Goal: Task Accomplishment & Management: Use online tool/utility

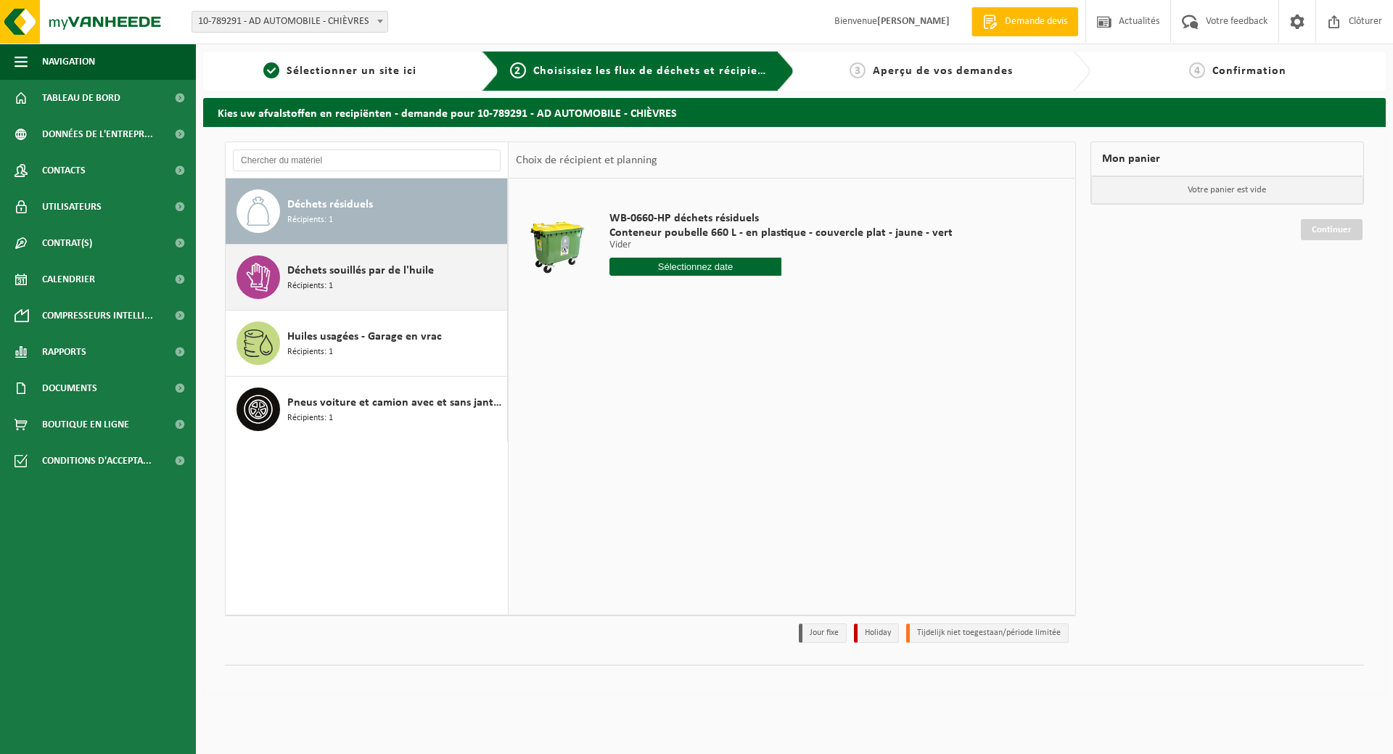
click at [386, 267] on span "Déchets souillés par de l'huile" at bounding box center [360, 270] width 147 height 17
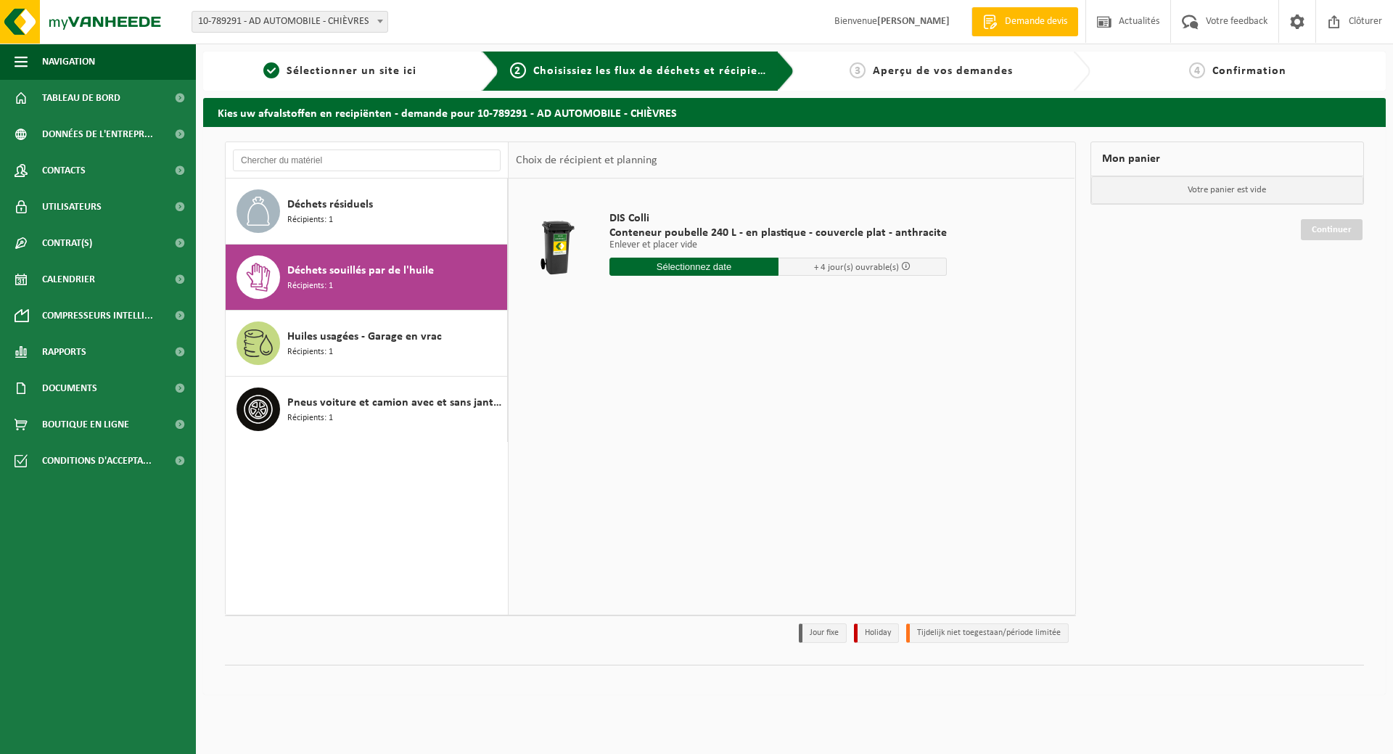
click at [659, 263] on input "text" at bounding box center [694, 267] width 169 height 18
click at [700, 446] on div "28 29 30 31 1 2 3 4 5 6 7 8 9 10 11 12 13 14 15 16 17 18 19 20 21 22 23 24 25 2…" at bounding box center [699, 395] width 179 height 116
click at [774, 303] on icon at bounding box center [775, 300] width 4 height 7
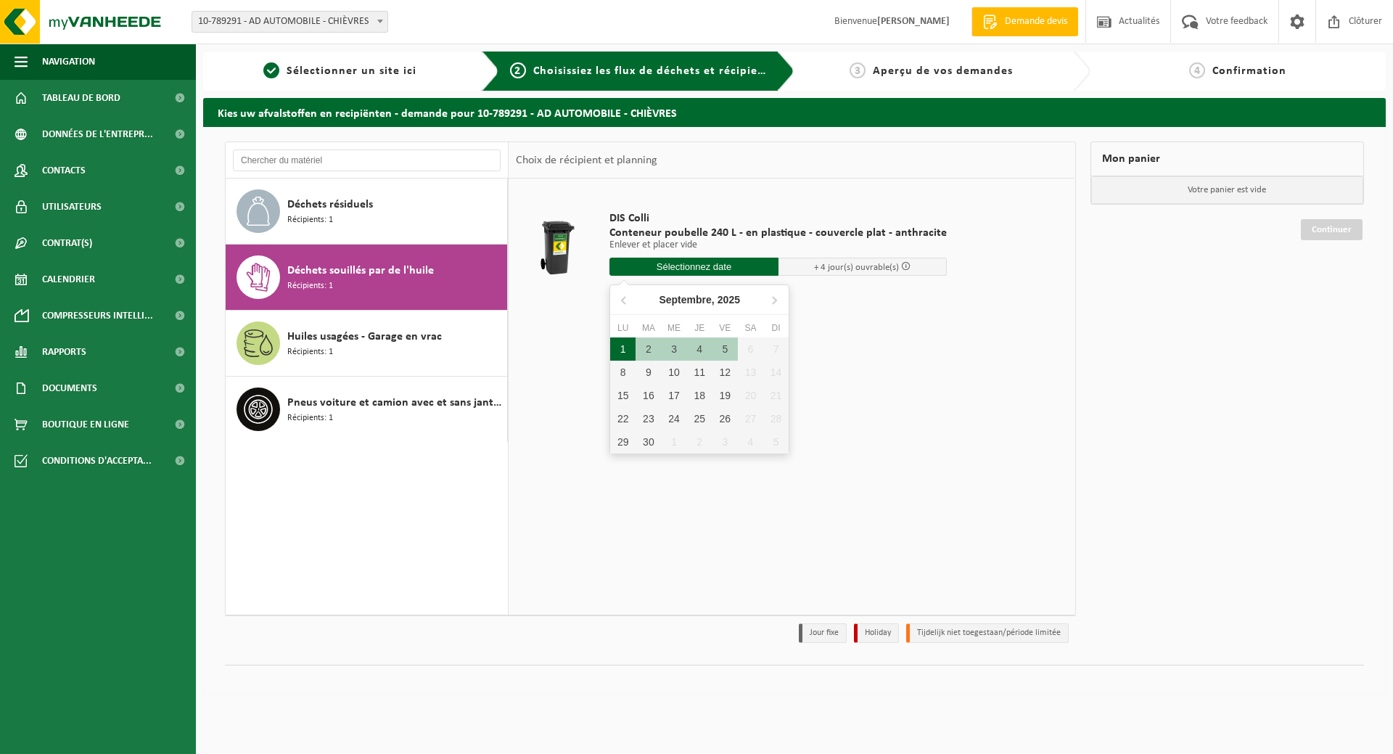
click at [630, 348] on div "1" at bounding box center [622, 348] width 25 height 23
type input "à partir de 2025-09-01"
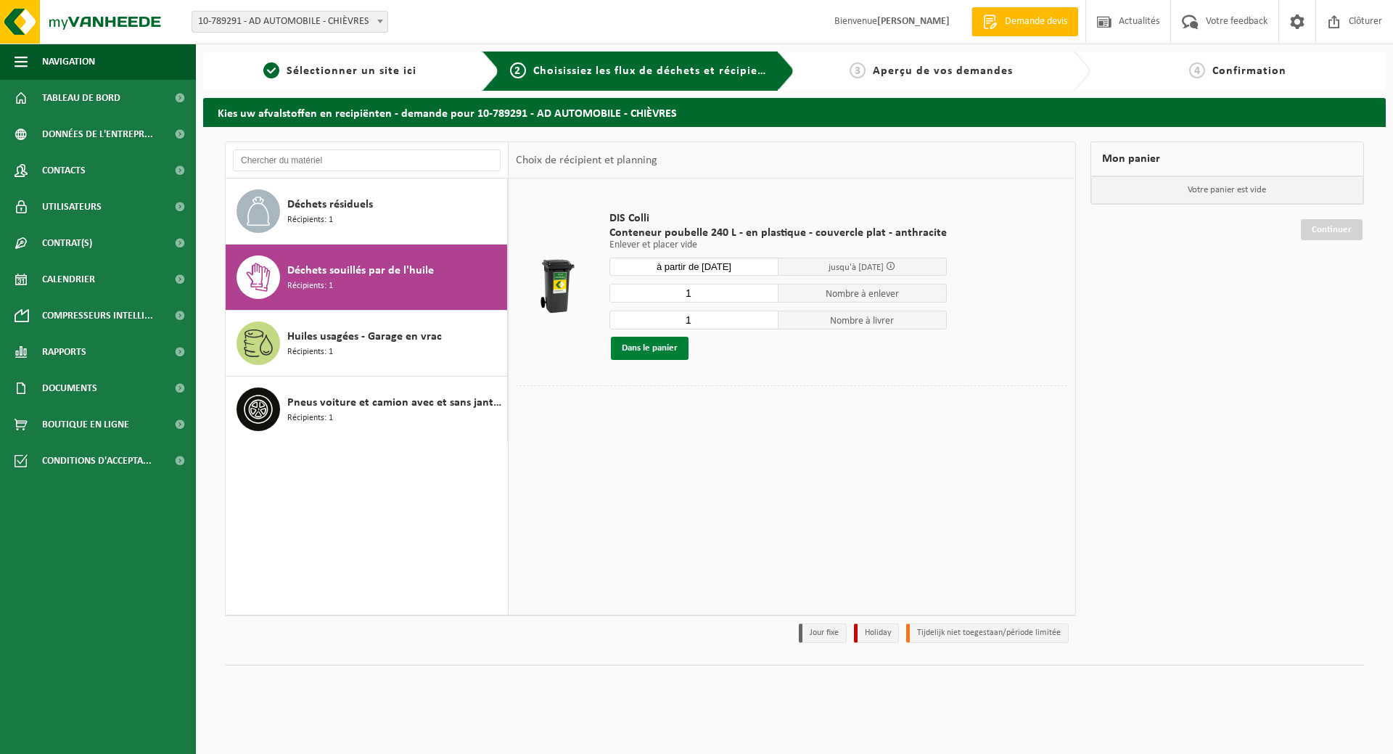
click at [672, 356] on button "Dans le panier" at bounding box center [650, 348] width 78 height 23
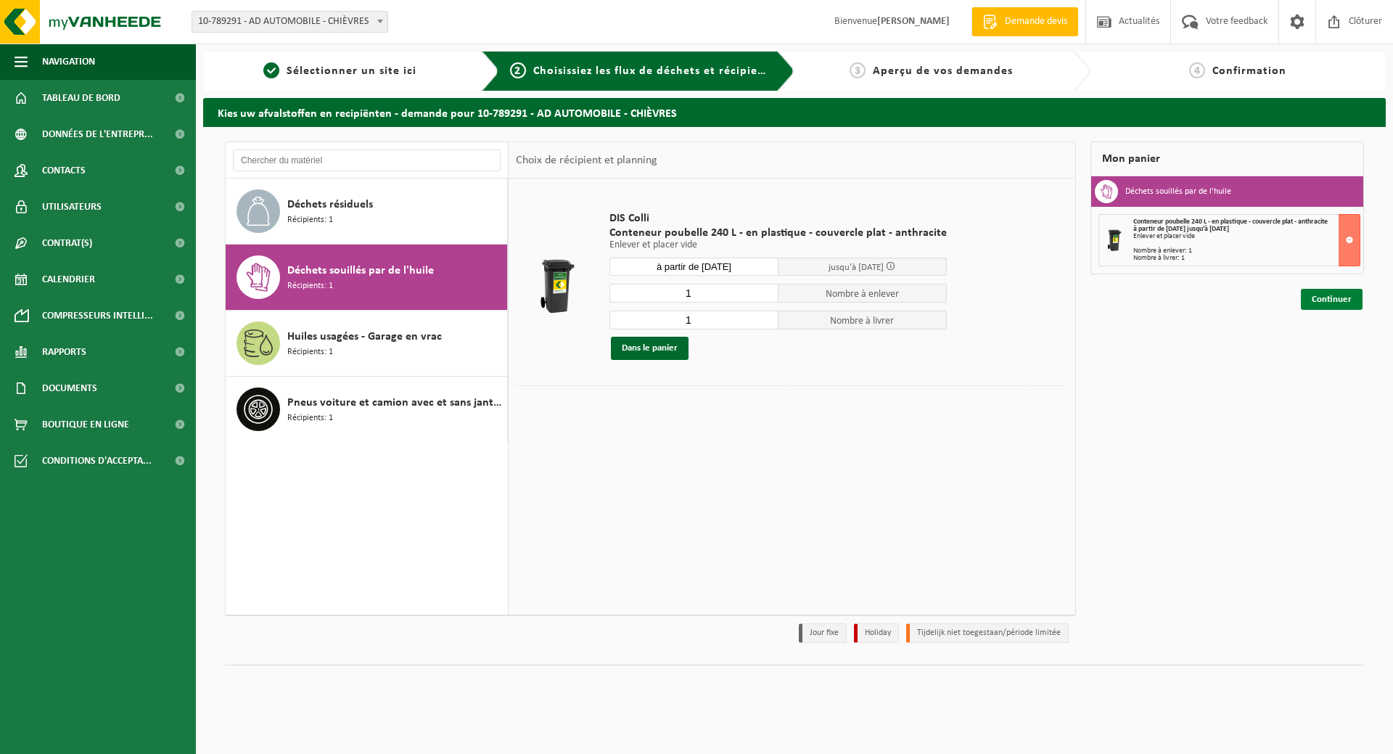
click at [1326, 305] on link "Continuer" at bounding box center [1332, 299] width 62 height 21
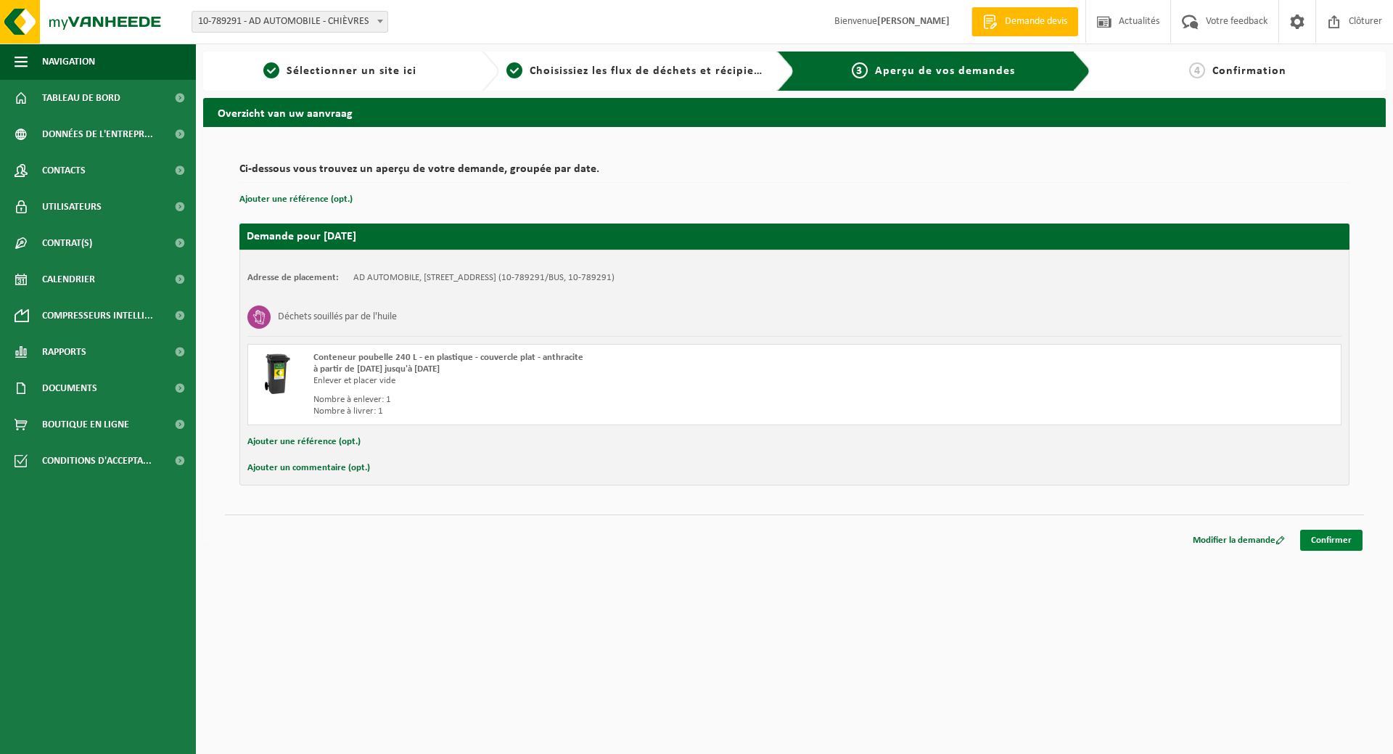
click at [1301, 543] on link "Confirmer" at bounding box center [1331, 540] width 62 height 21
